Goal: Use online tool/utility: Utilize a website feature to perform a specific function

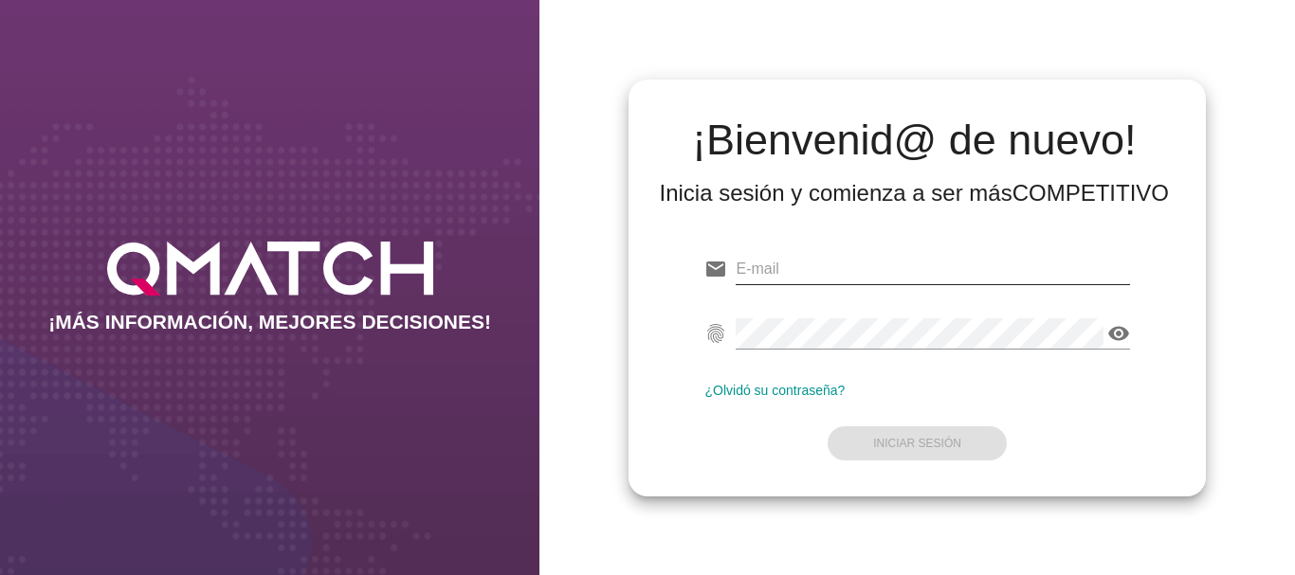
click at [764, 267] on input "email" at bounding box center [932, 269] width 393 height 30
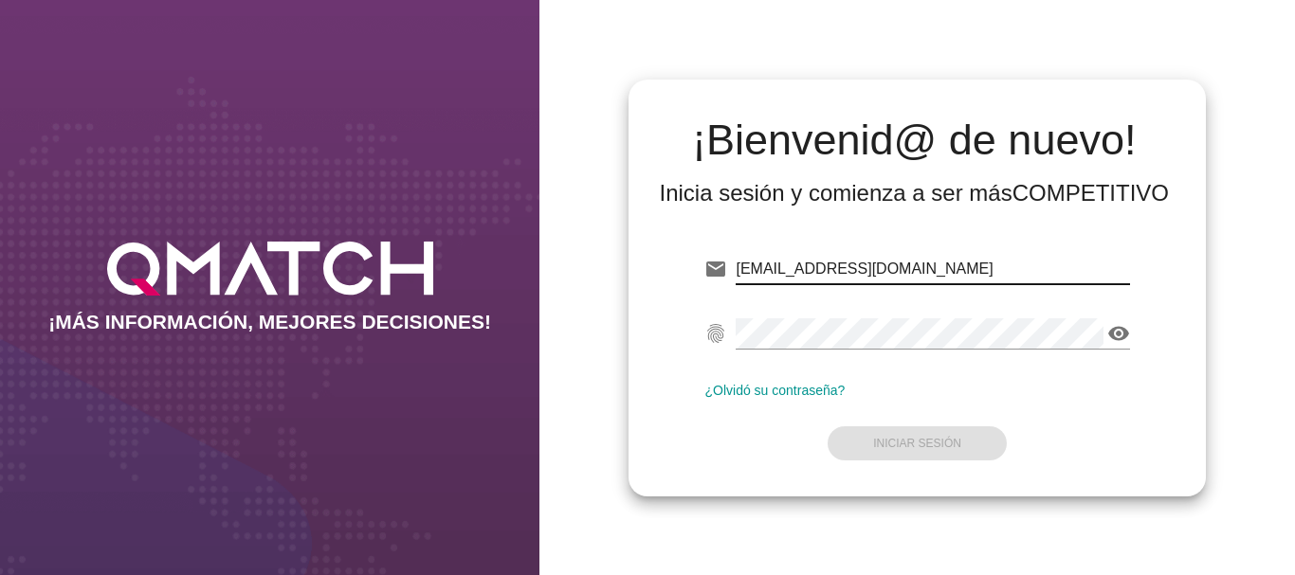
type input "[EMAIL_ADDRESS][DOMAIN_NAME]"
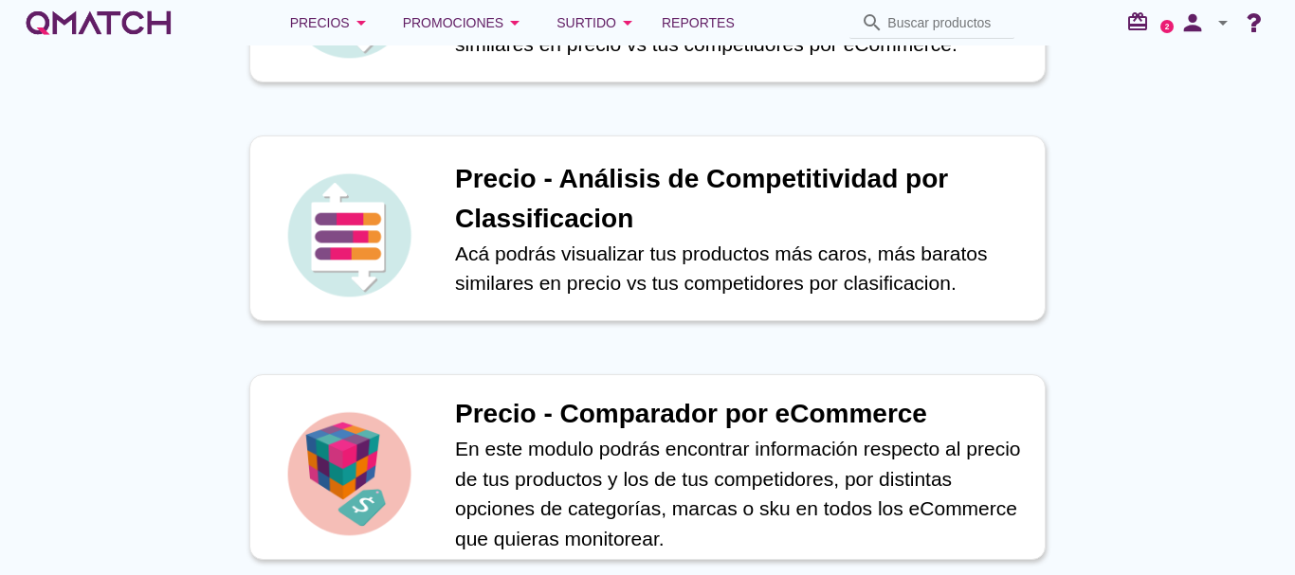
scroll to position [569, 0]
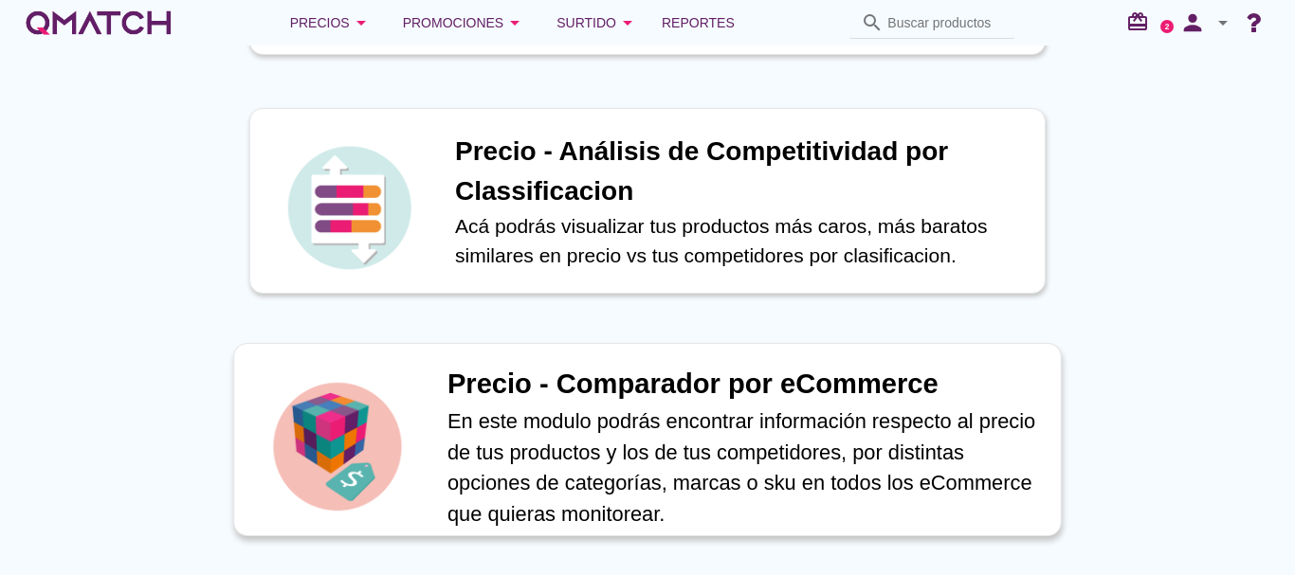
click at [682, 385] on h1 "Precio - Comparador por eCommerce" at bounding box center [743, 385] width 593 height 42
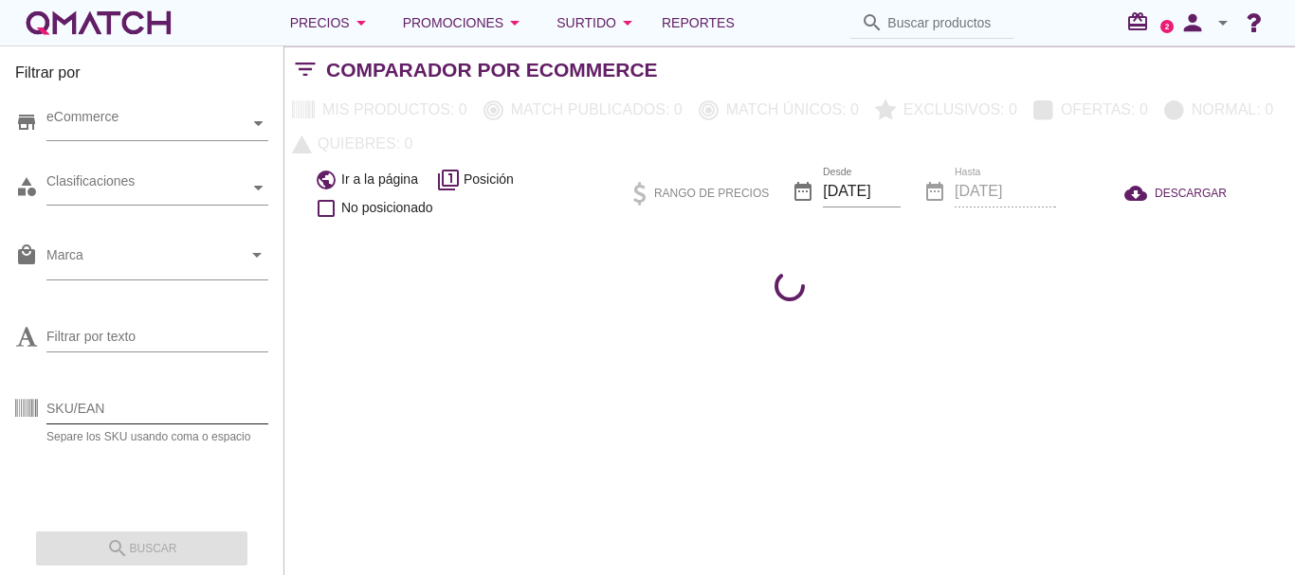
click at [95, 409] on input "SKU/EAN" at bounding box center [157, 408] width 222 height 30
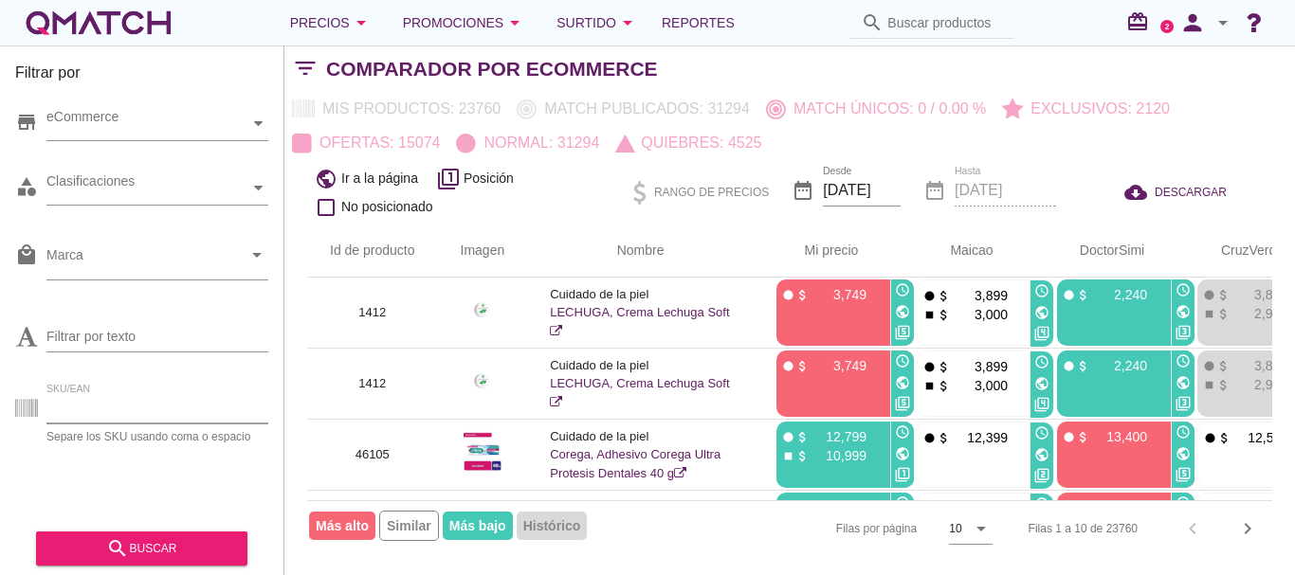
paste input "94687"
type input "94687"
click at [177, 554] on div "search buscar" at bounding box center [141, 548] width 181 height 23
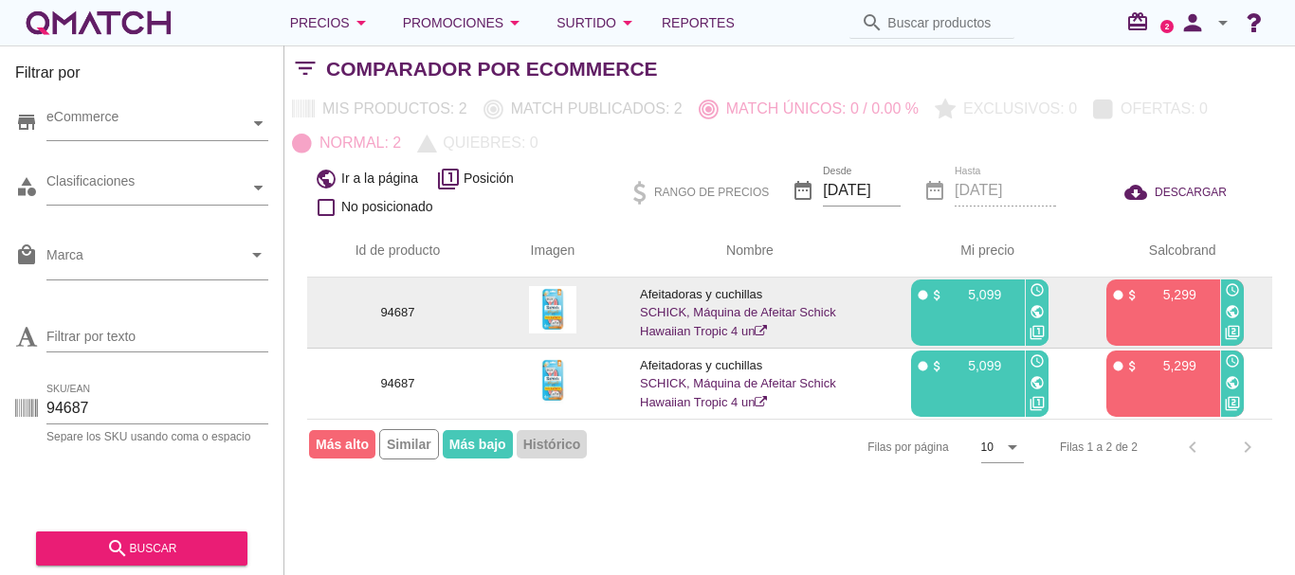
click at [1232, 312] on icon "public" at bounding box center [1232, 311] width 15 height 15
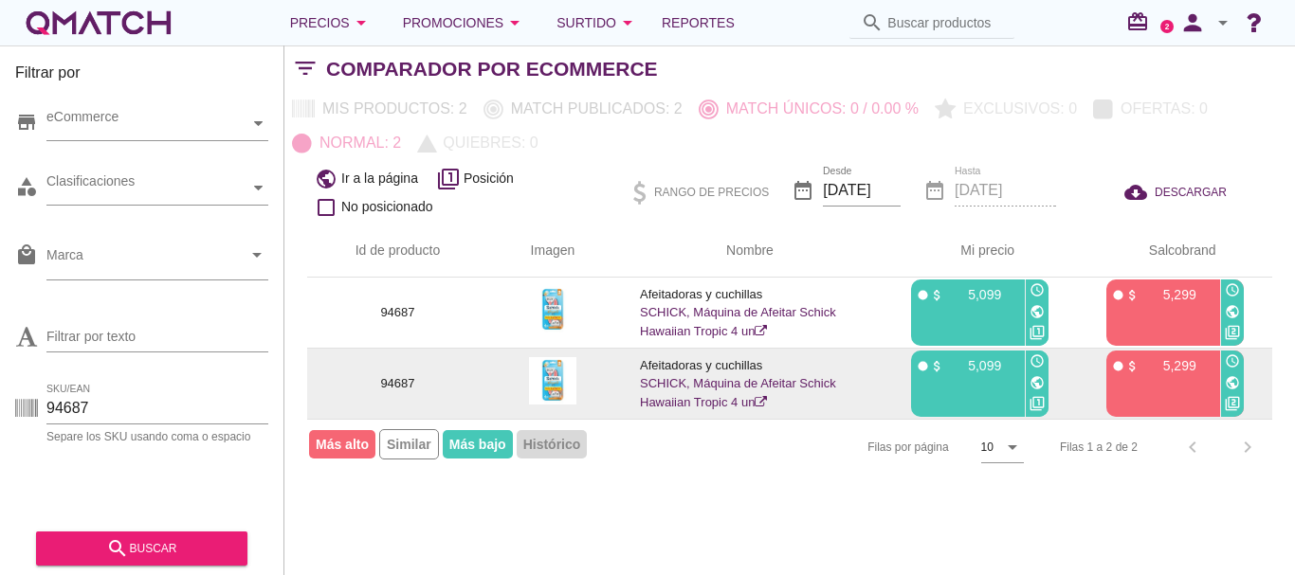
click at [1232, 381] on icon "public" at bounding box center [1232, 382] width 15 height 15
